Goal: Find specific page/section

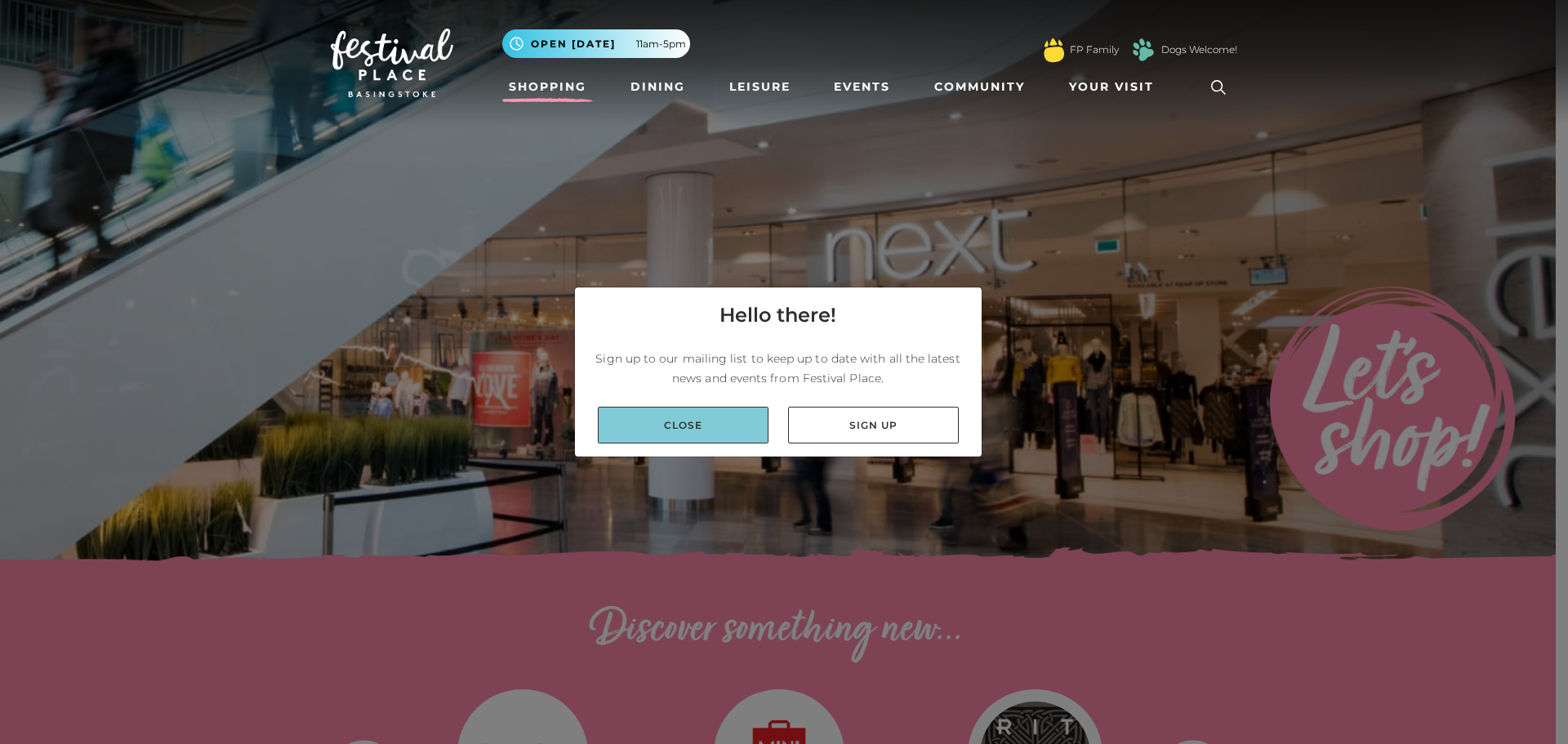
click at [712, 426] on link "Close" at bounding box center [683, 424] width 171 height 37
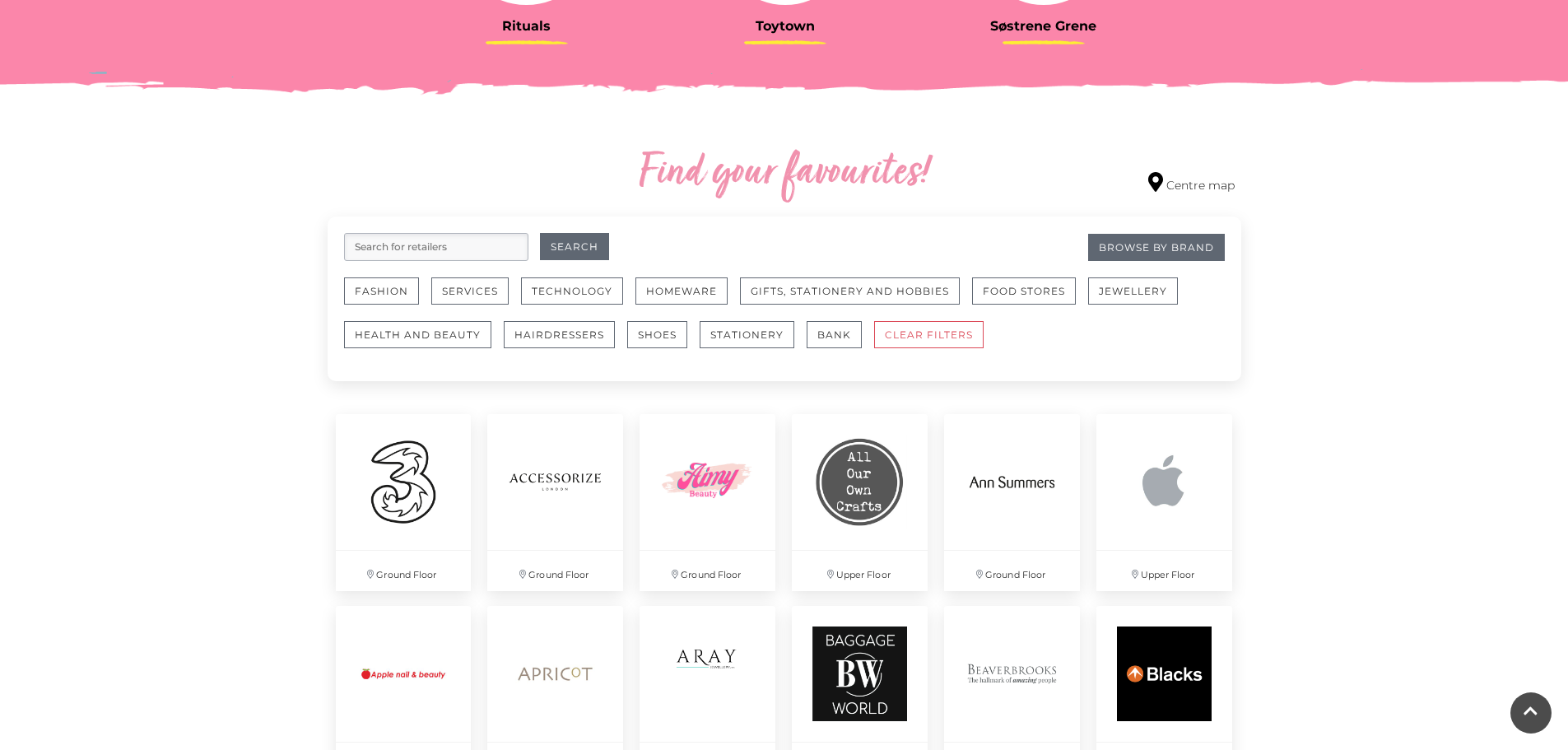
scroll to position [823, 0]
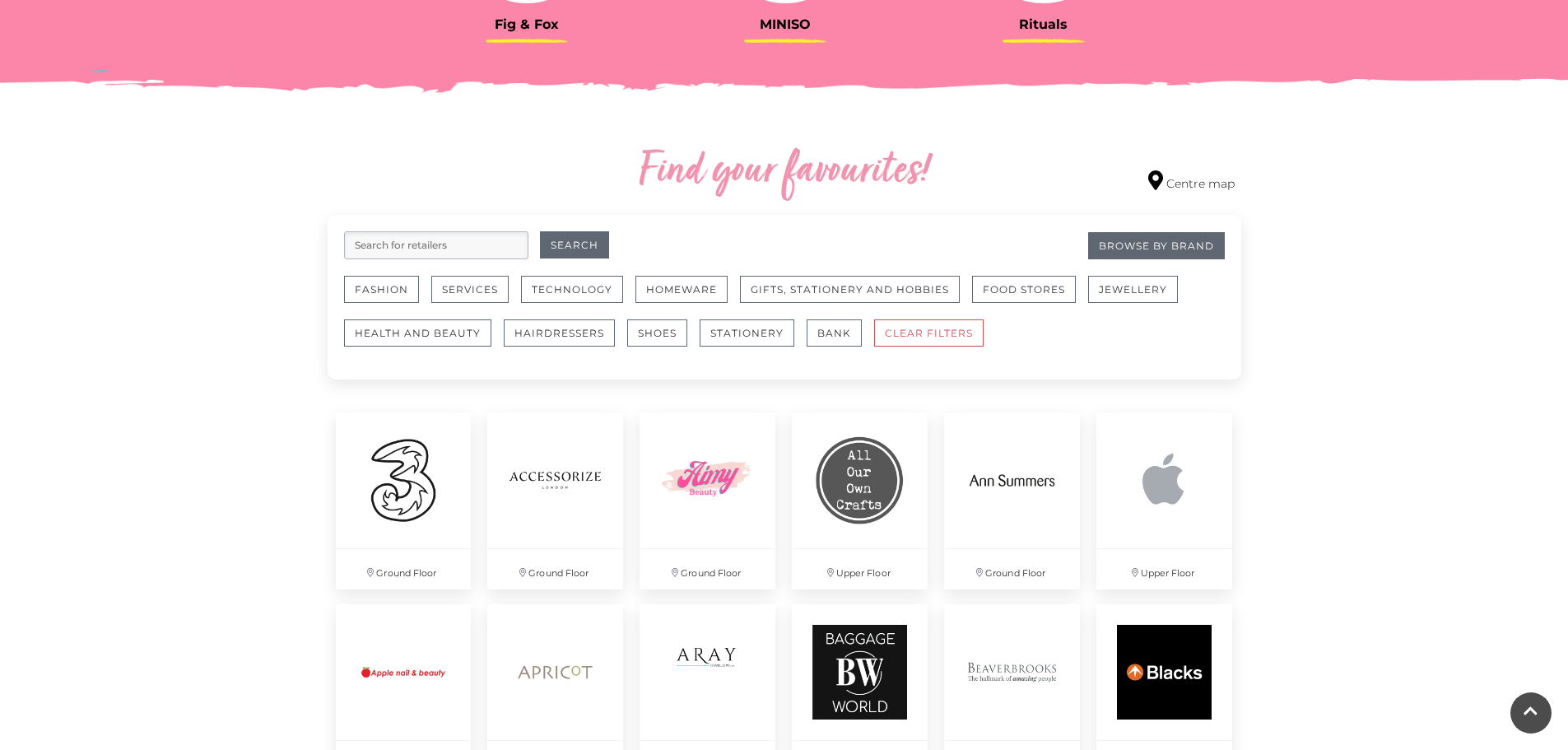
click at [425, 251] on input "search" at bounding box center [436, 246] width 185 height 28
type input "sports"
click at [540, 232] on button "Search" at bounding box center [575, 245] width 69 height 27
